Goal: Obtain resource: Obtain resource

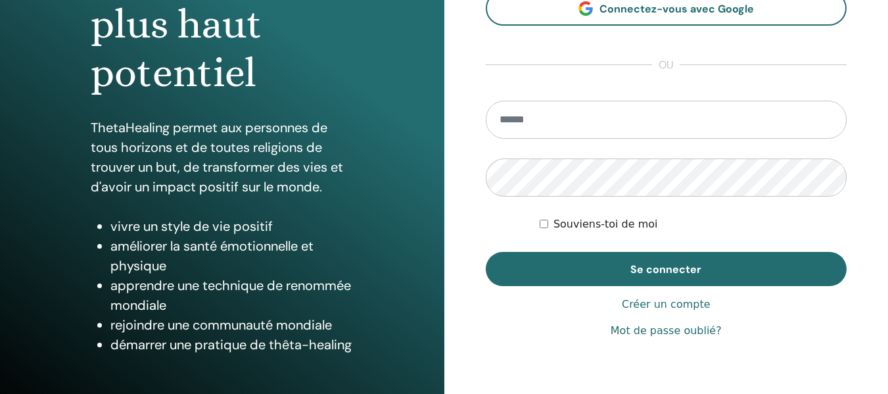
scroll to position [197, 0]
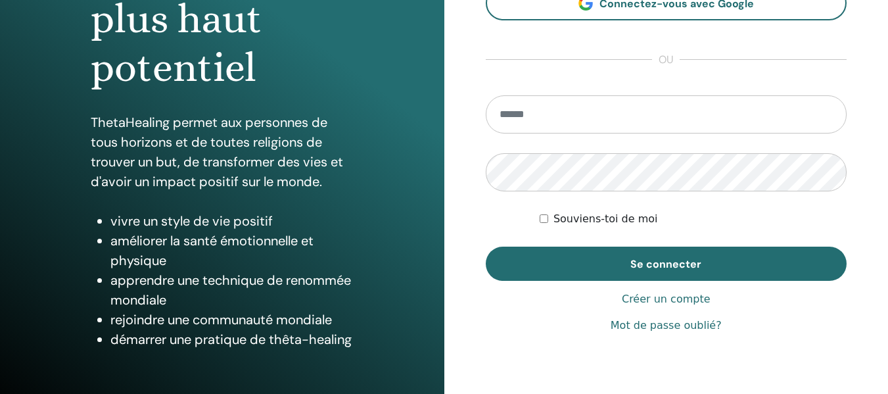
type input "**********"
click at [608, 221] on font "Souviens-toi de moi" at bounding box center [605, 218] width 105 height 12
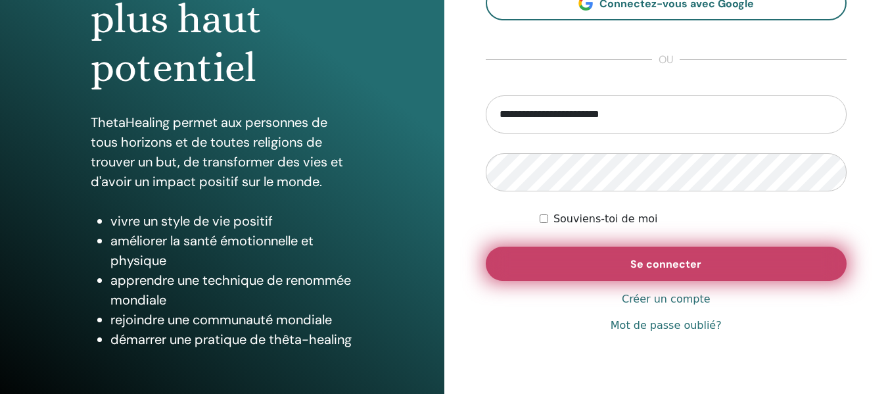
click at [634, 262] on font "Se connecter" at bounding box center [665, 264] width 71 height 14
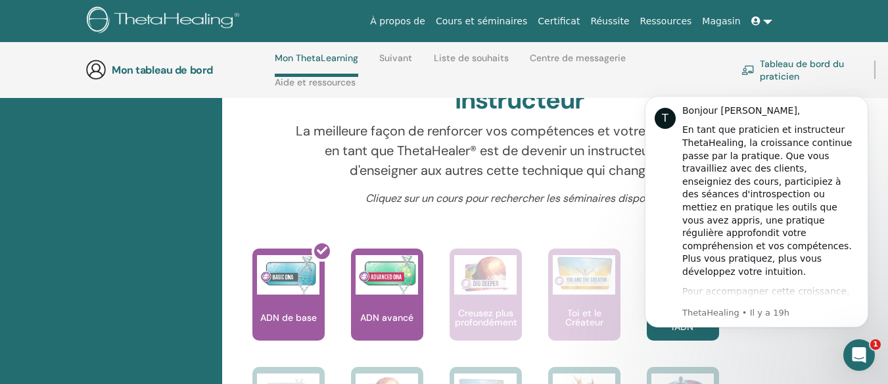
scroll to position [319, 0]
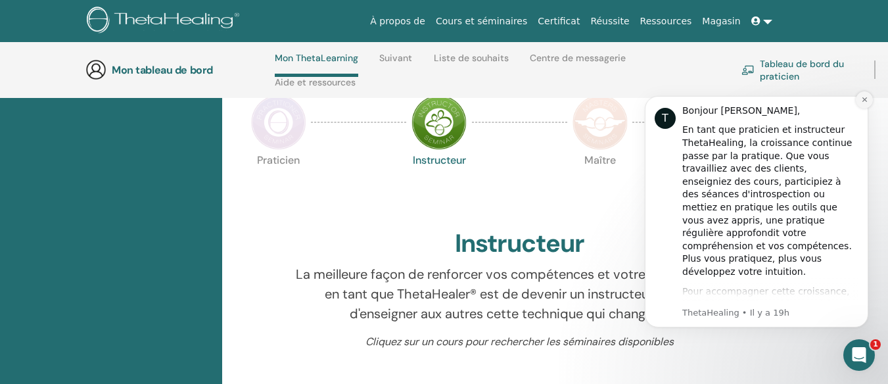
click at [864, 99] on icon "Notification de rejet" at bounding box center [864, 99] width 5 height 5
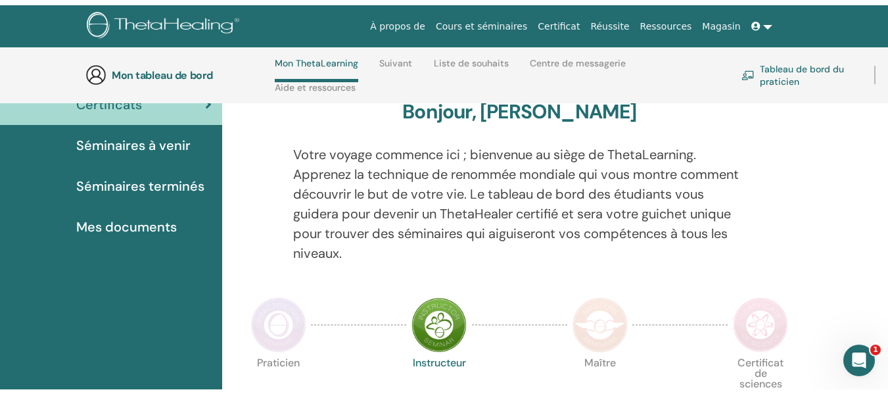
scroll to position [0, 0]
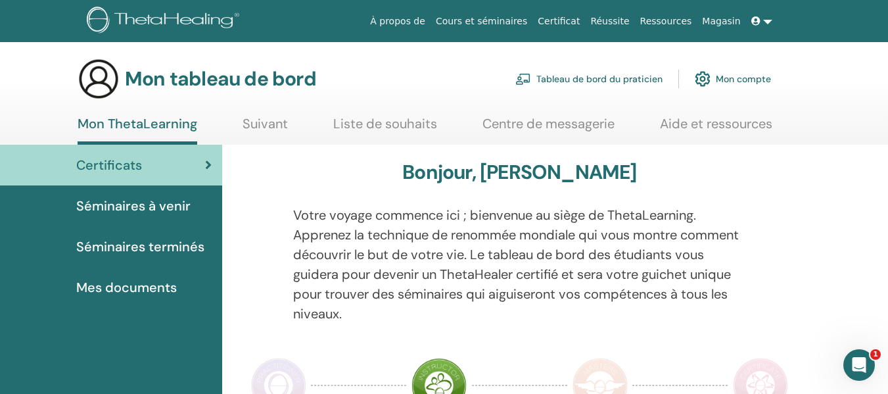
click at [113, 164] on font "Certificats" at bounding box center [109, 164] width 66 height 17
click at [149, 283] on font "Mes documents" at bounding box center [126, 287] width 101 height 17
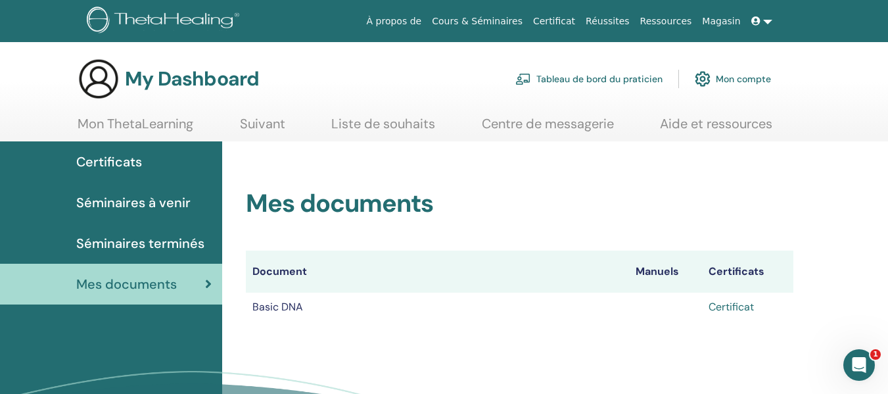
click at [736, 306] on link "Certificat" at bounding box center [731, 307] width 45 height 14
